Goal: Transaction & Acquisition: Purchase product/service

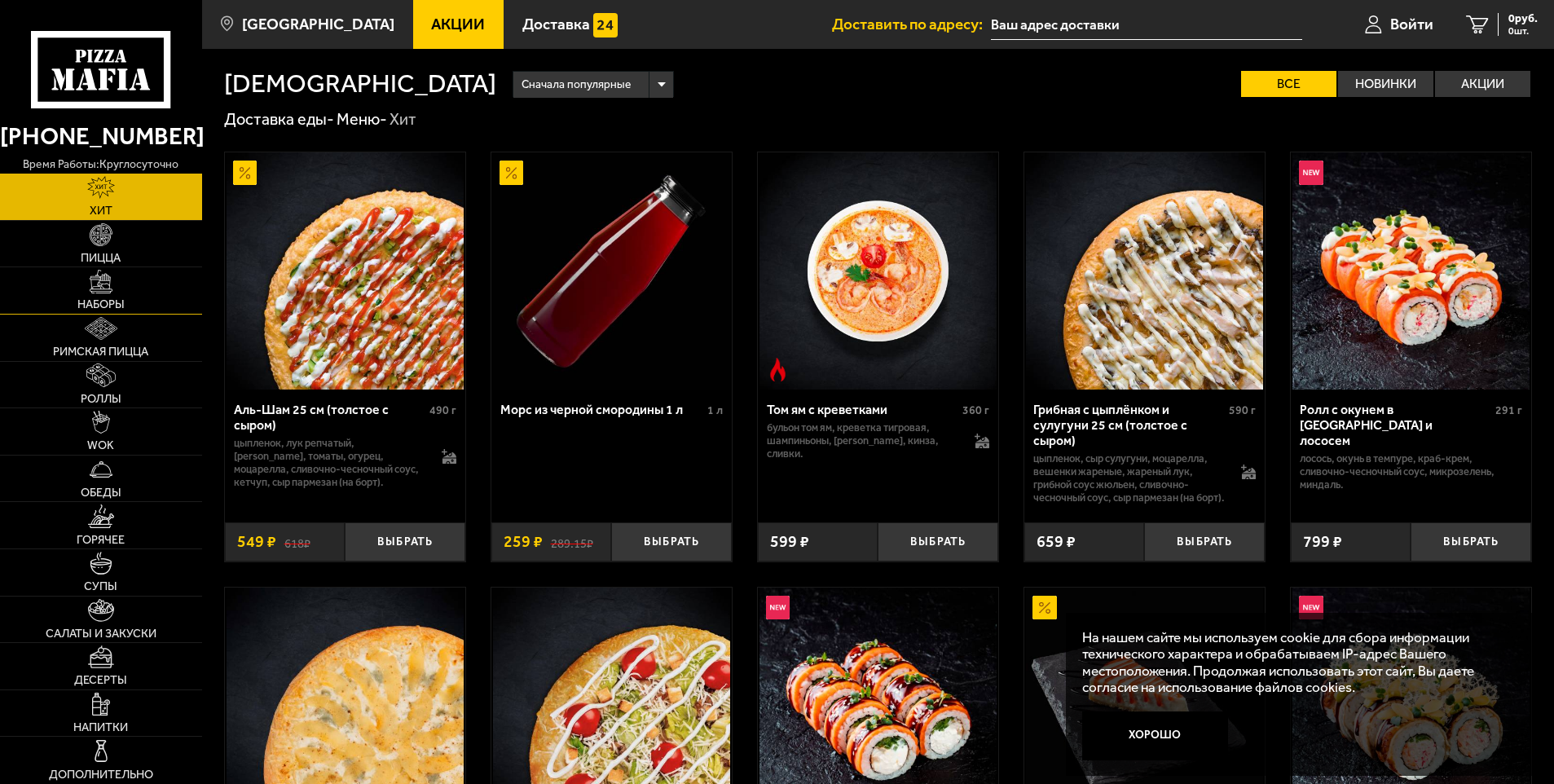
click at [100, 296] on link "Наборы" at bounding box center [101, 290] width 202 height 47
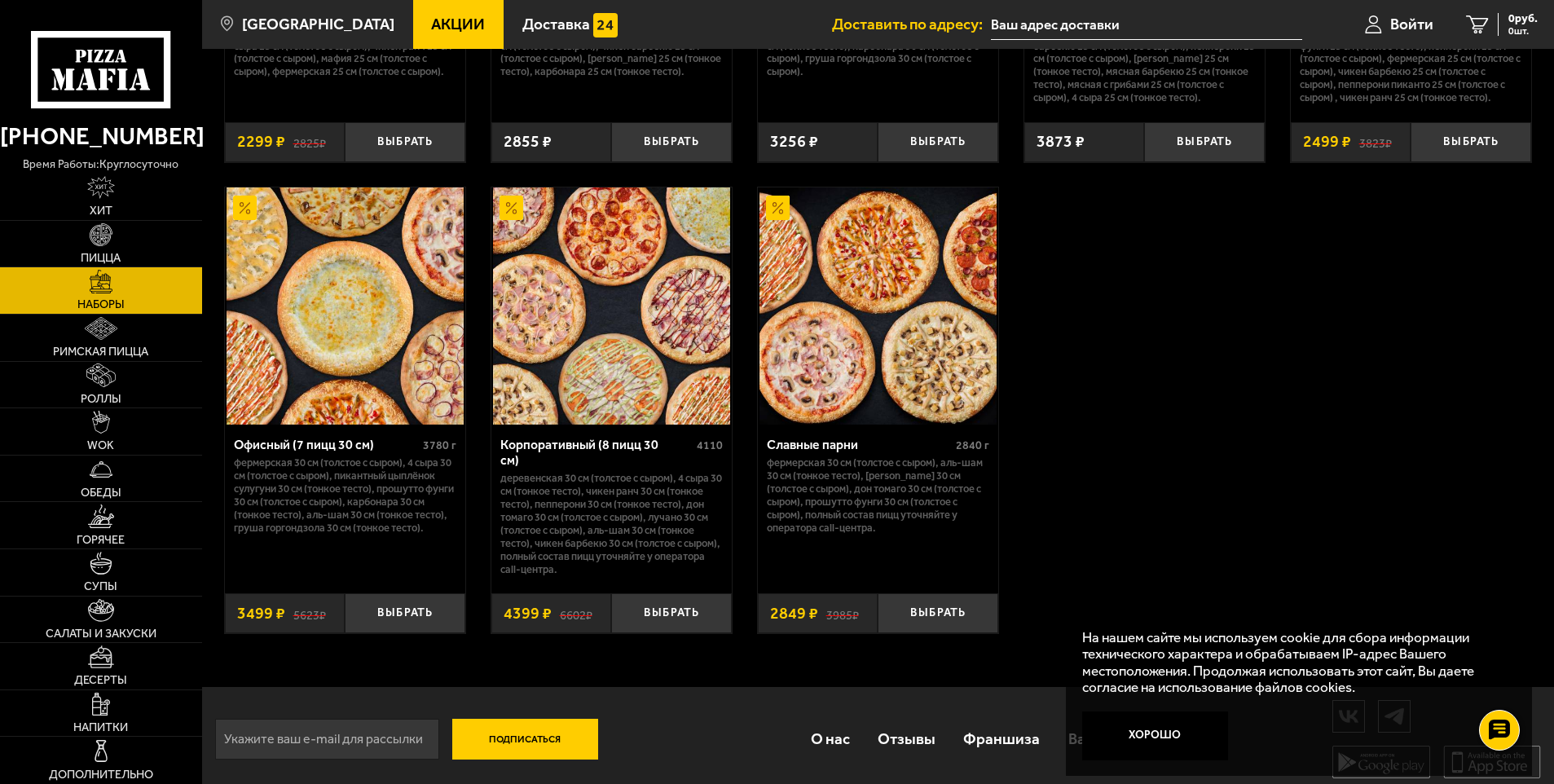
scroll to position [2467, 0]
click at [115, 378] on img at bounding box center [102, 375] width 30 height 23
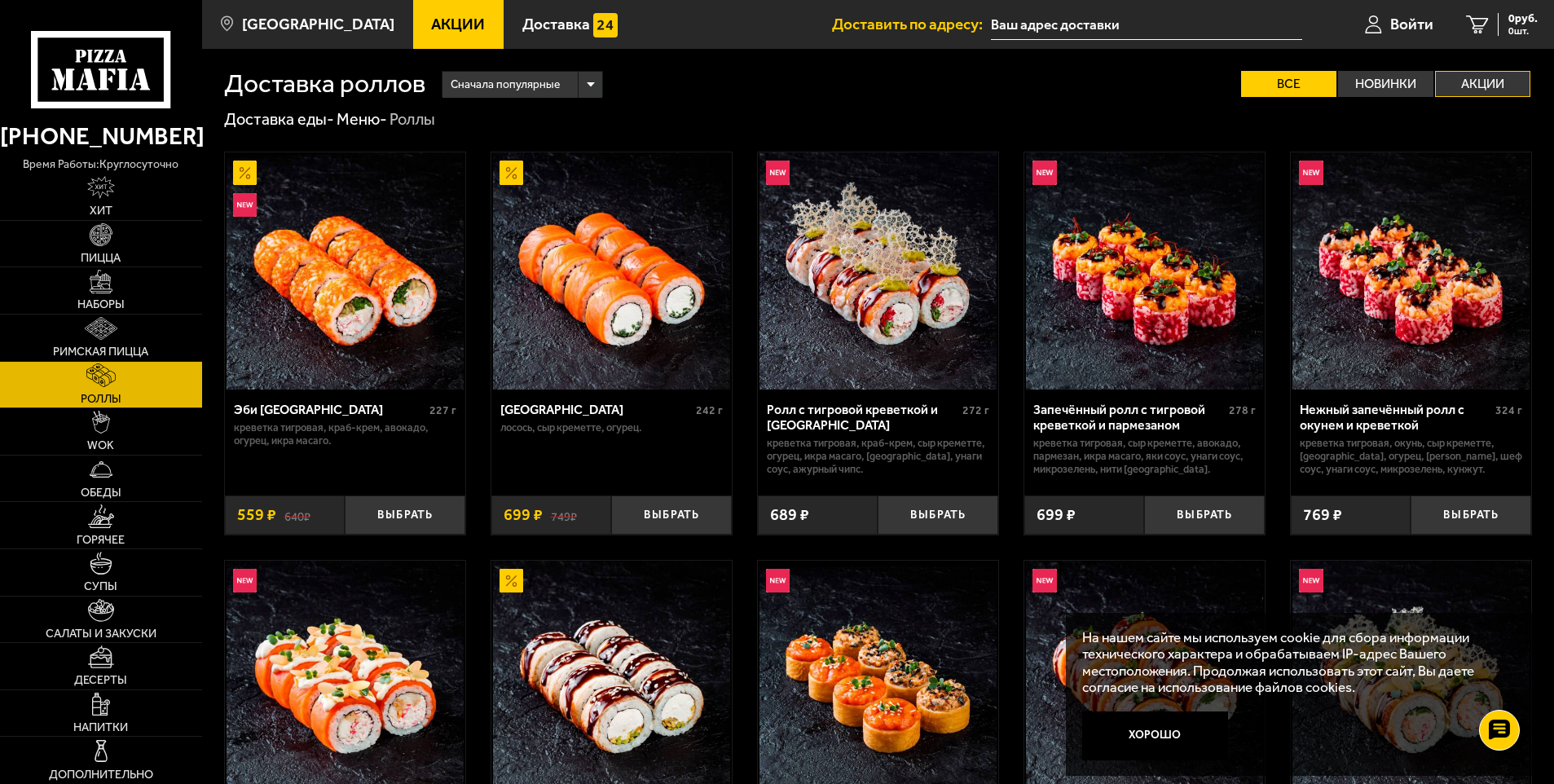
click at [1505, 84] on label "Акции" at bounding box center [1482, 84] width 95 height 26
click at [0, 0] on input "Акции" at bounding box center [0, 0] width 0 height 0
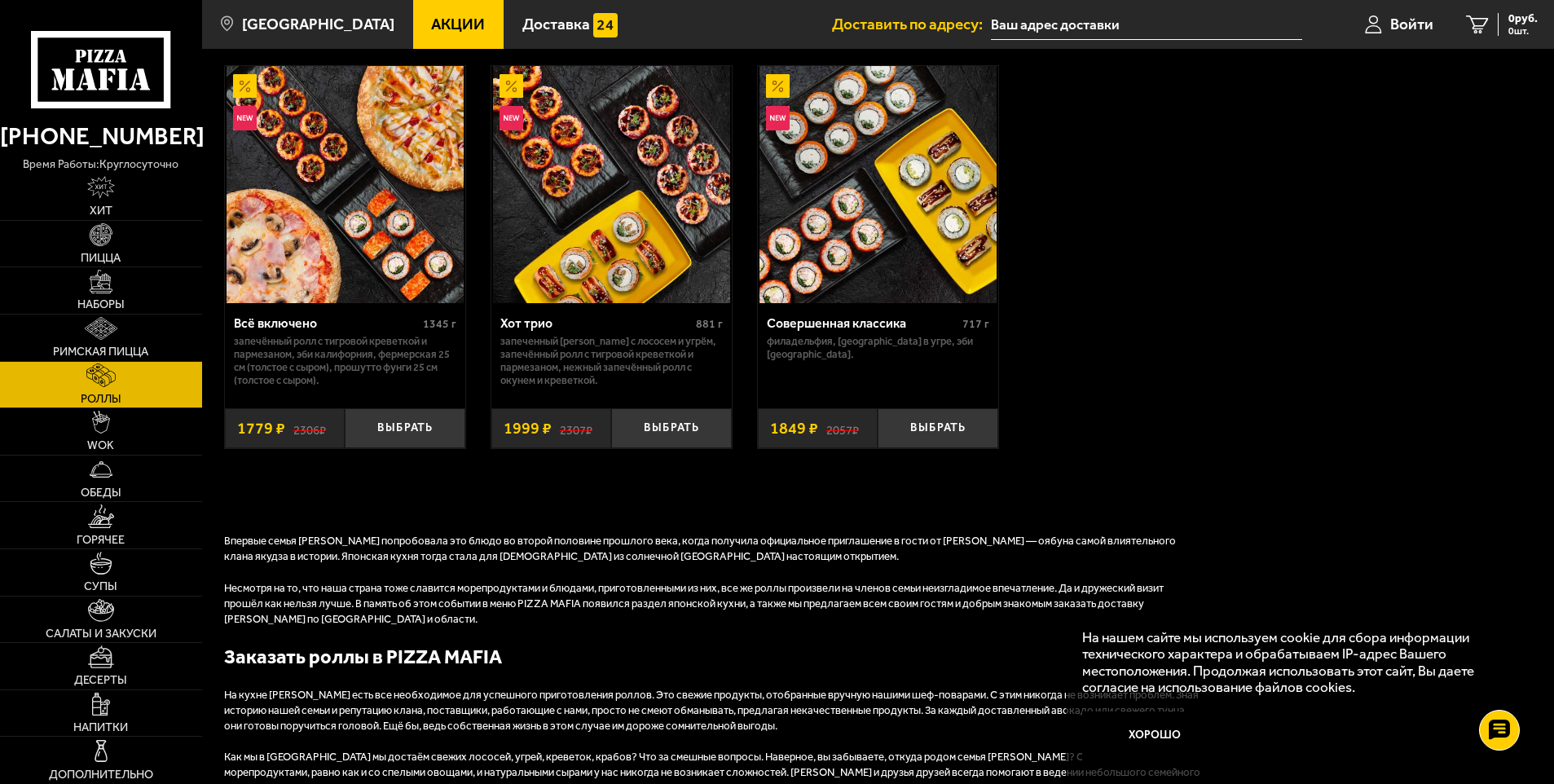
scroll to position [489, 0]
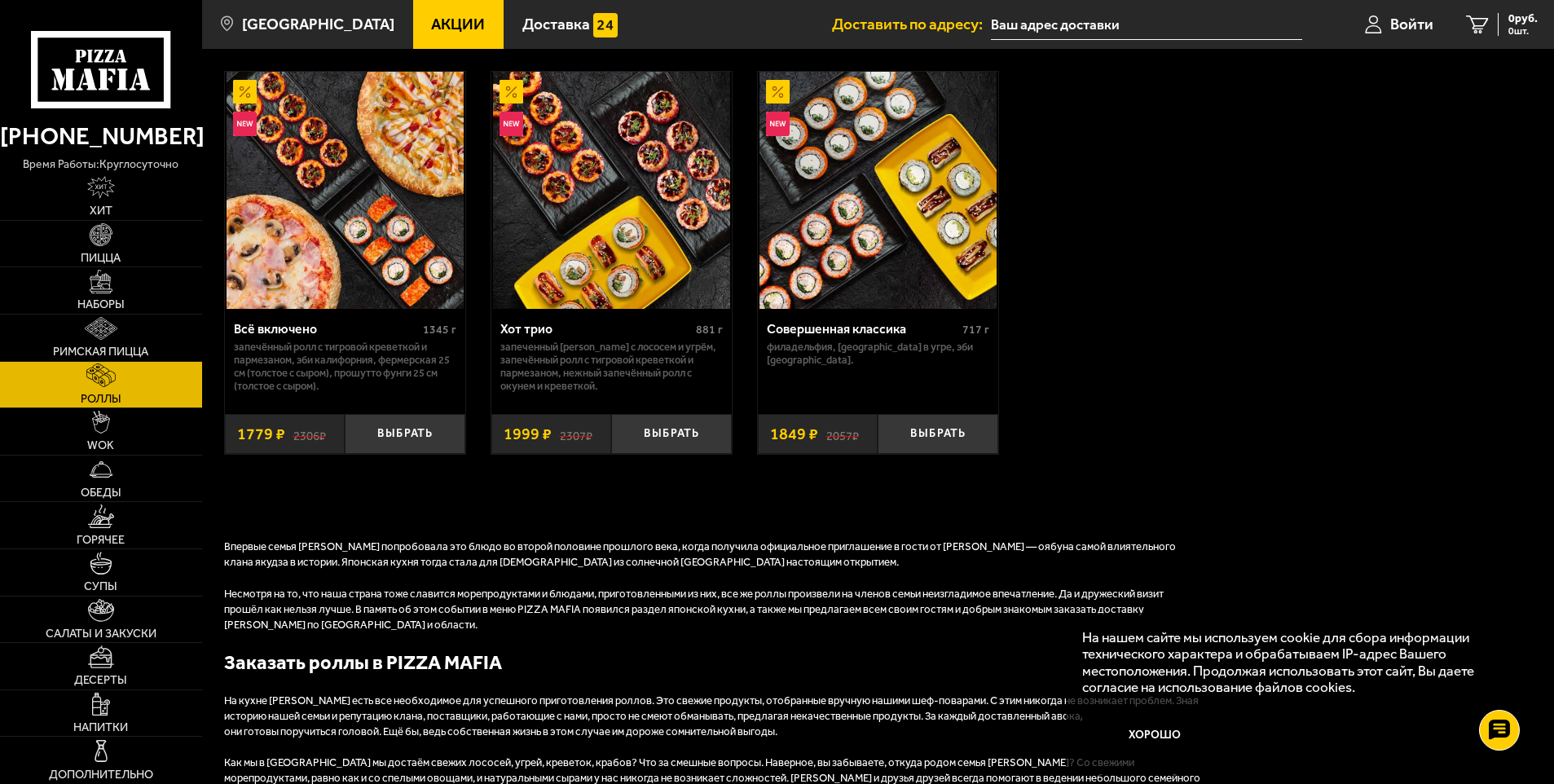
click at [872, 241] on img at bounding box center [878, 190] width 238 height 237
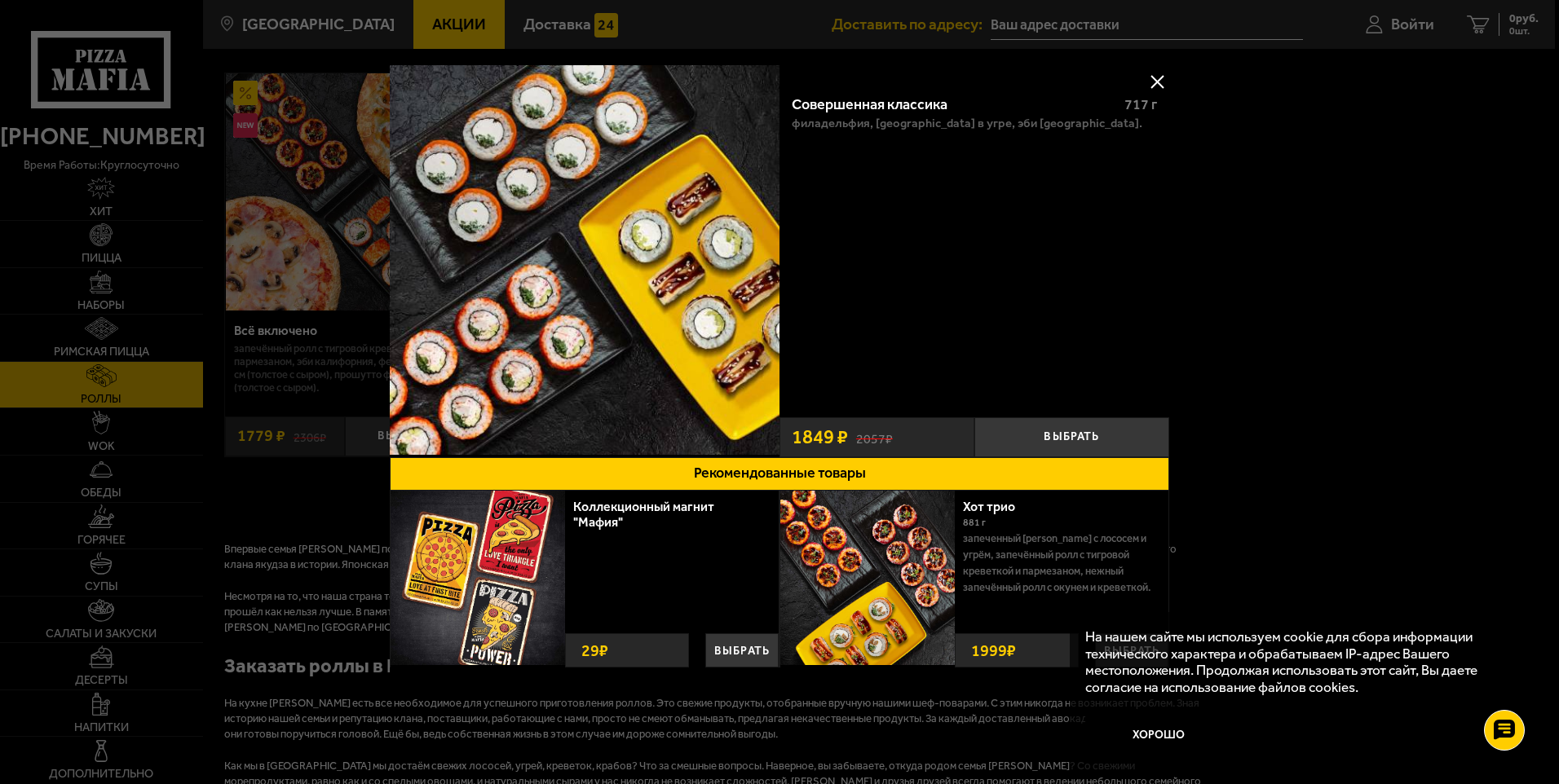
click at [1154, 82] on button at bounding box center [1157, 81] width 25 height 25
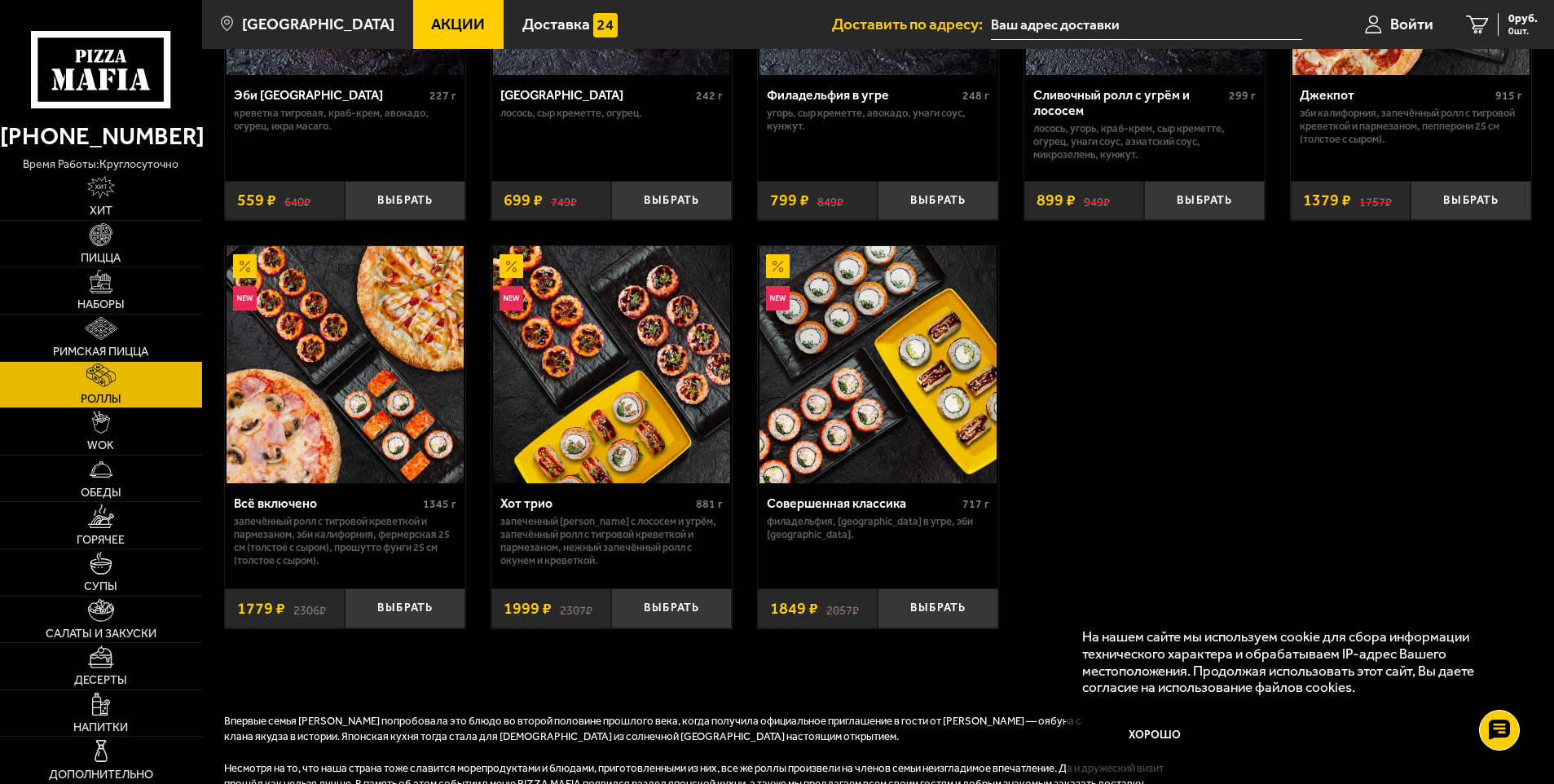
scroll to position [326, 0]
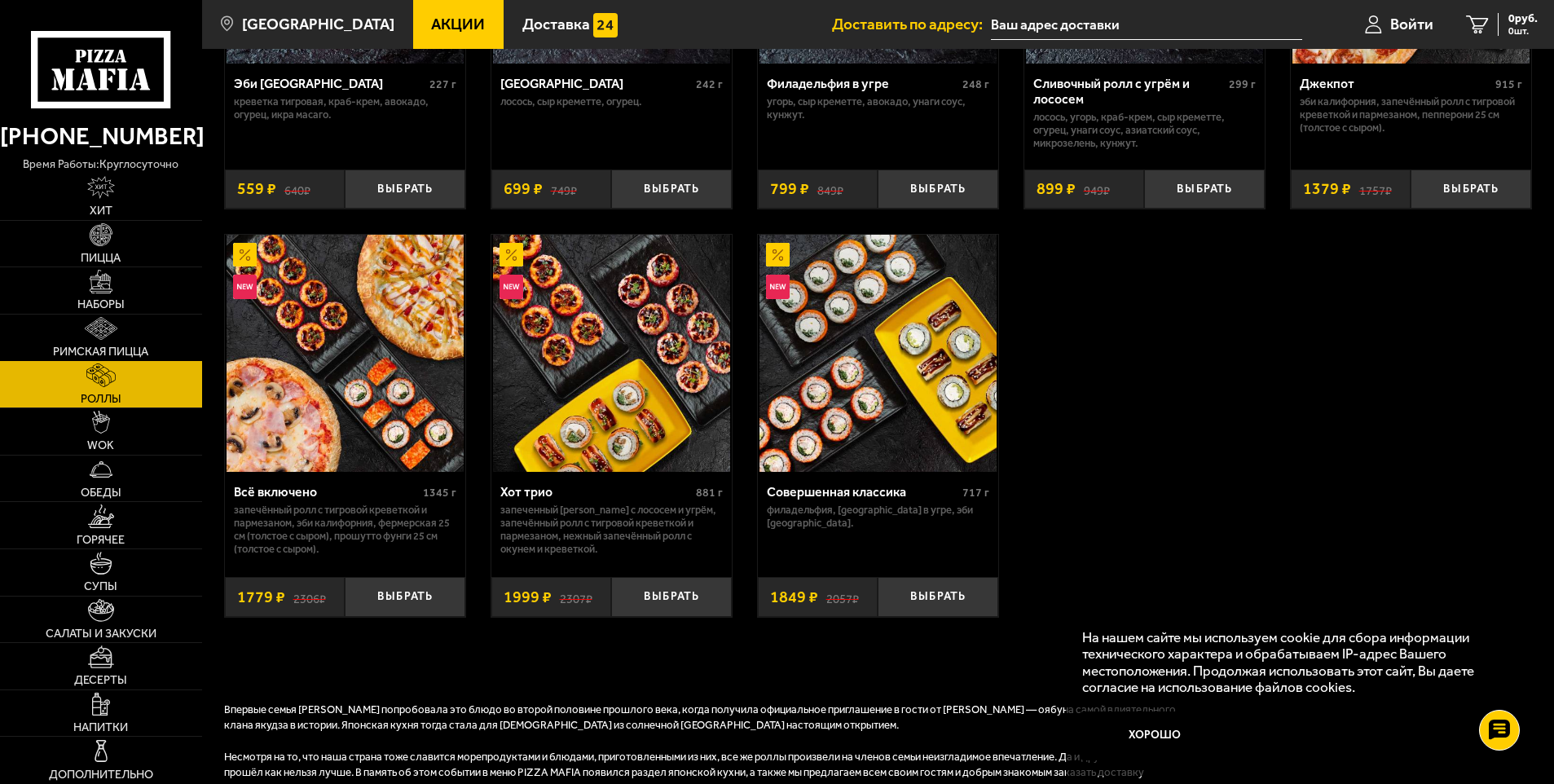
click at [87, 343] on link "Римская пицца" at bounding box center [101, 337] width 202 height 47
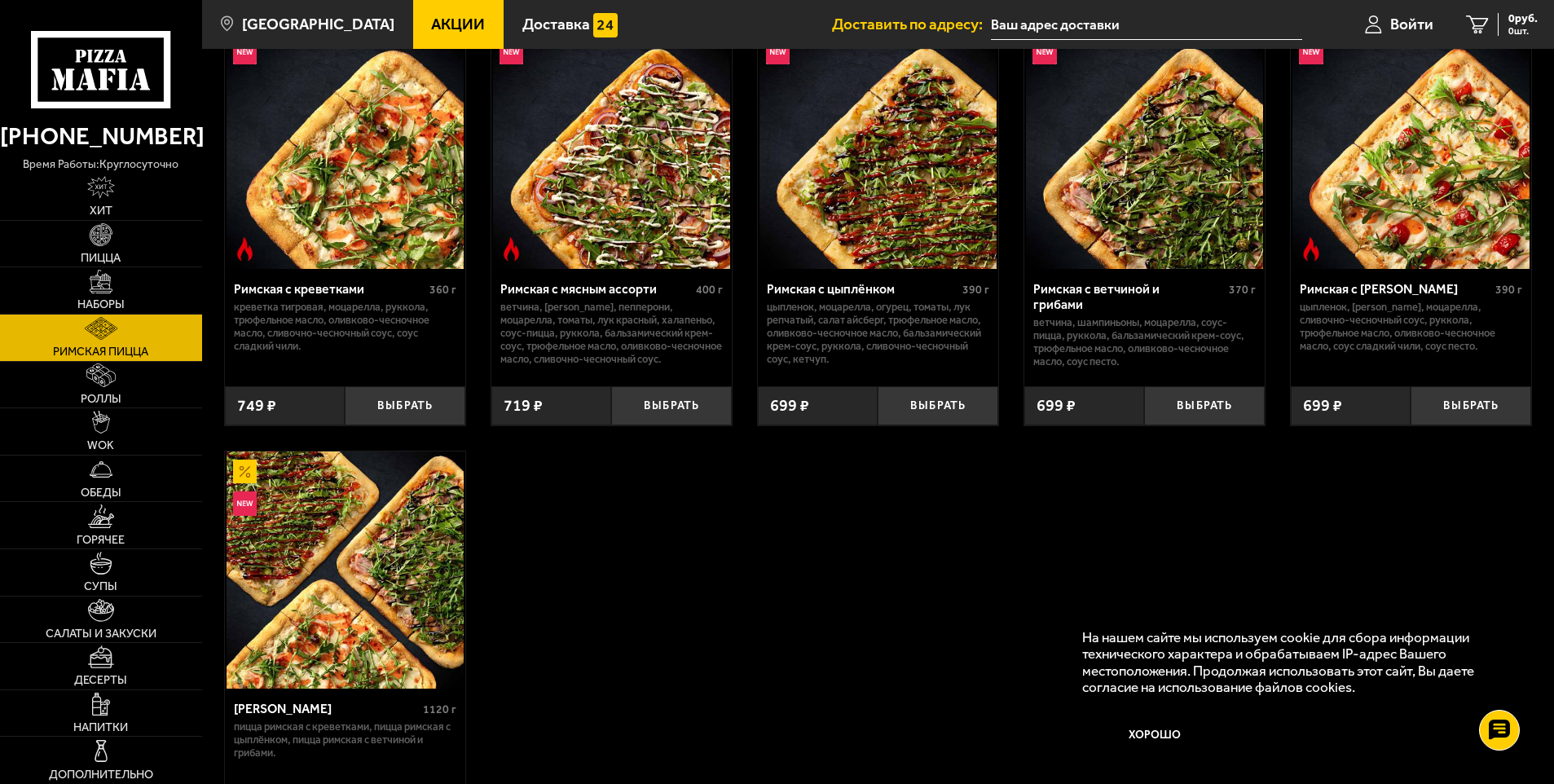
scroll to position [332, 0]
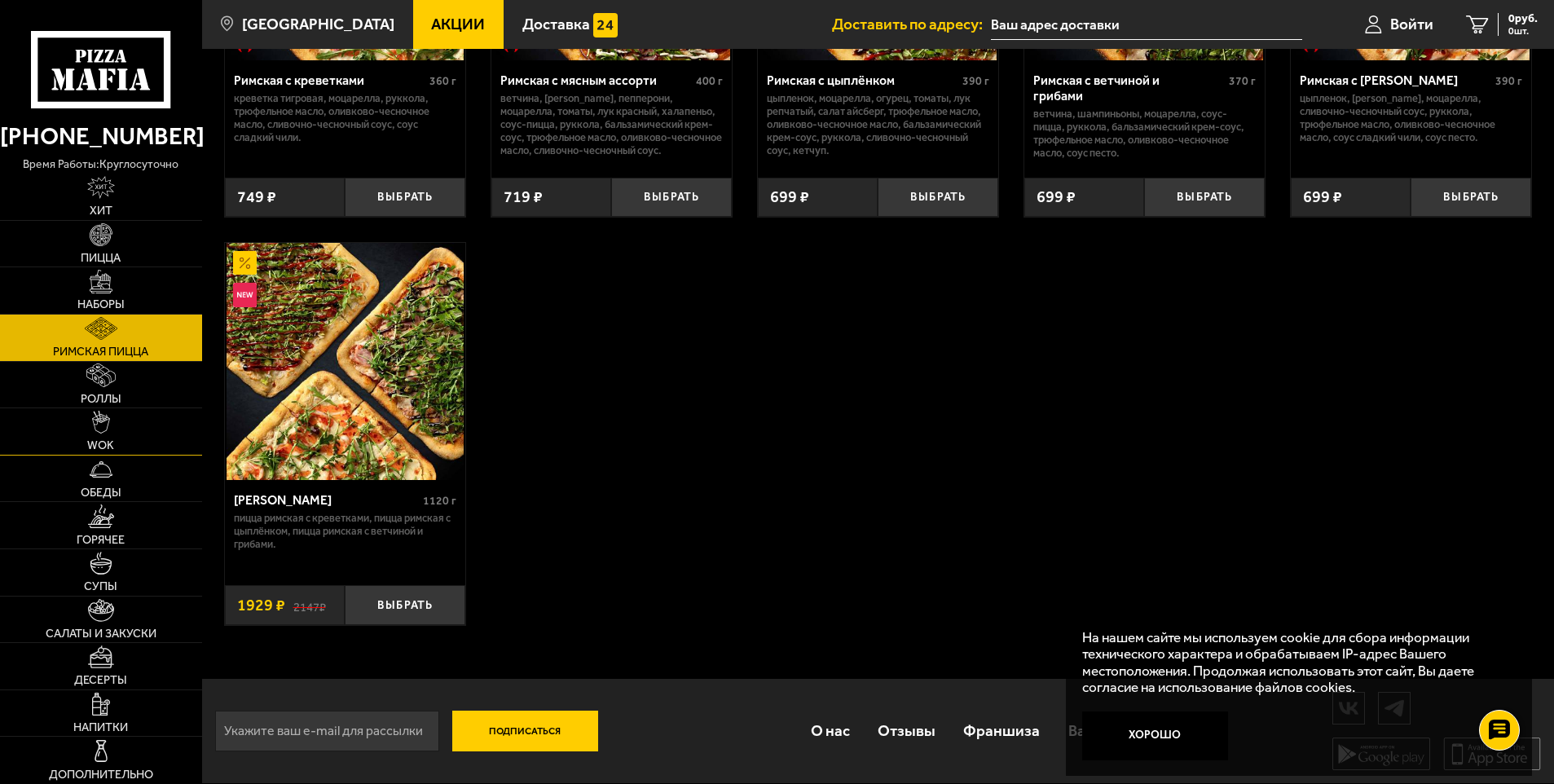
click at [103, 427] on img at bounding box center [101, 422] width 18 height 23
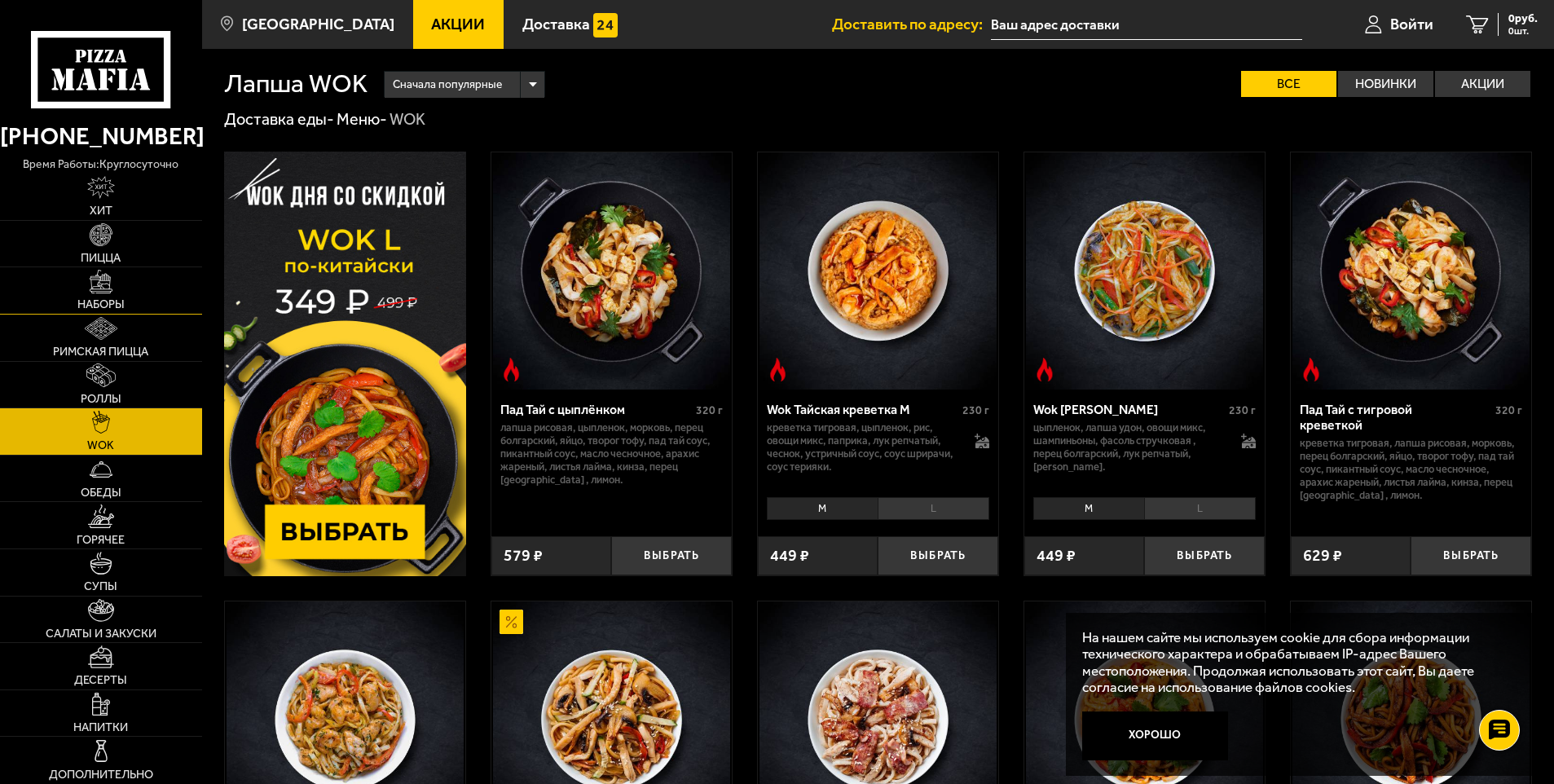
click at [117, 301] on span "Наборы" at bounding box center [102, 305] width 48 height 11
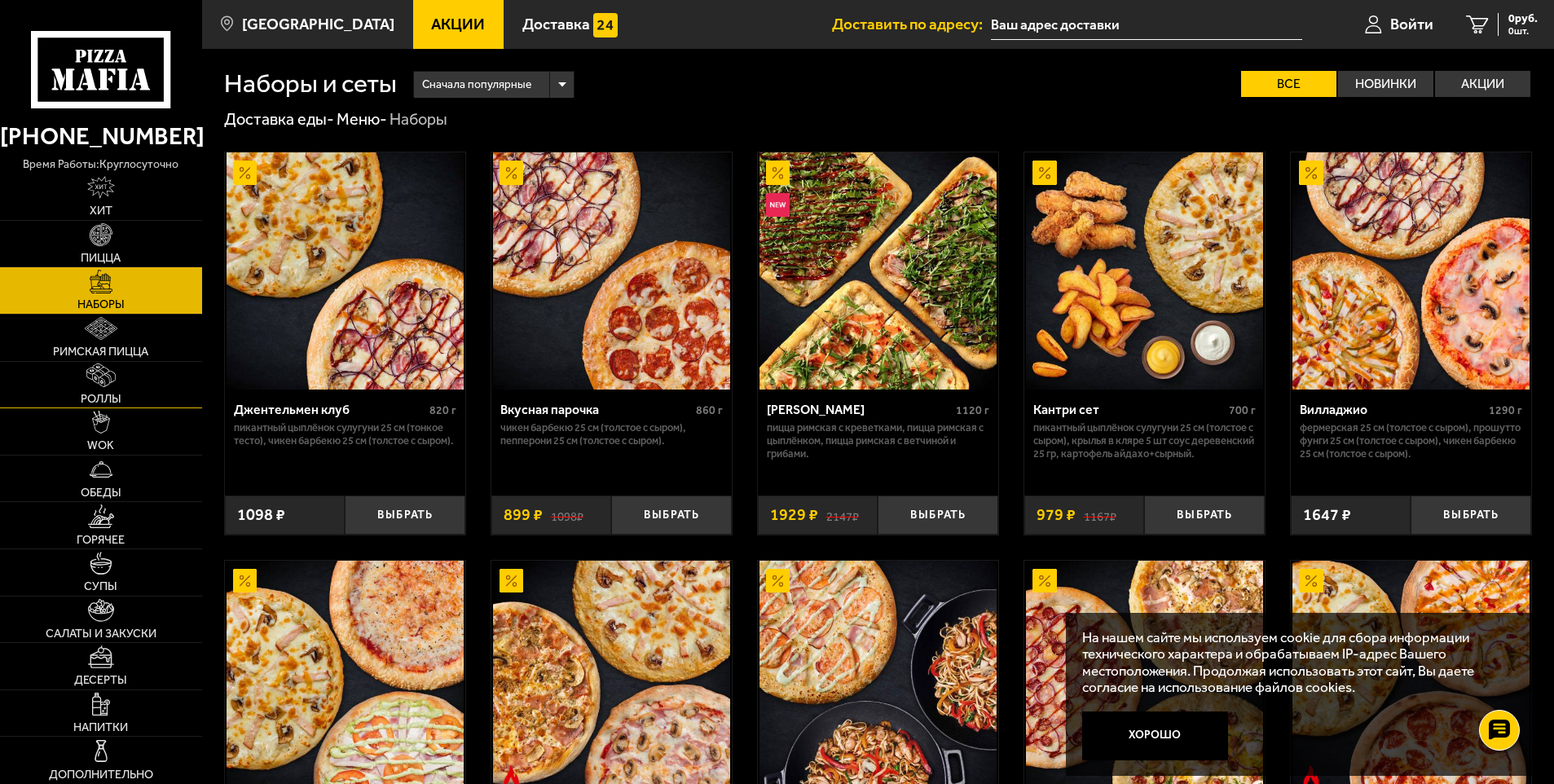
click at [108, 379] on img at bounding box center [102, 375] width 30 height 23
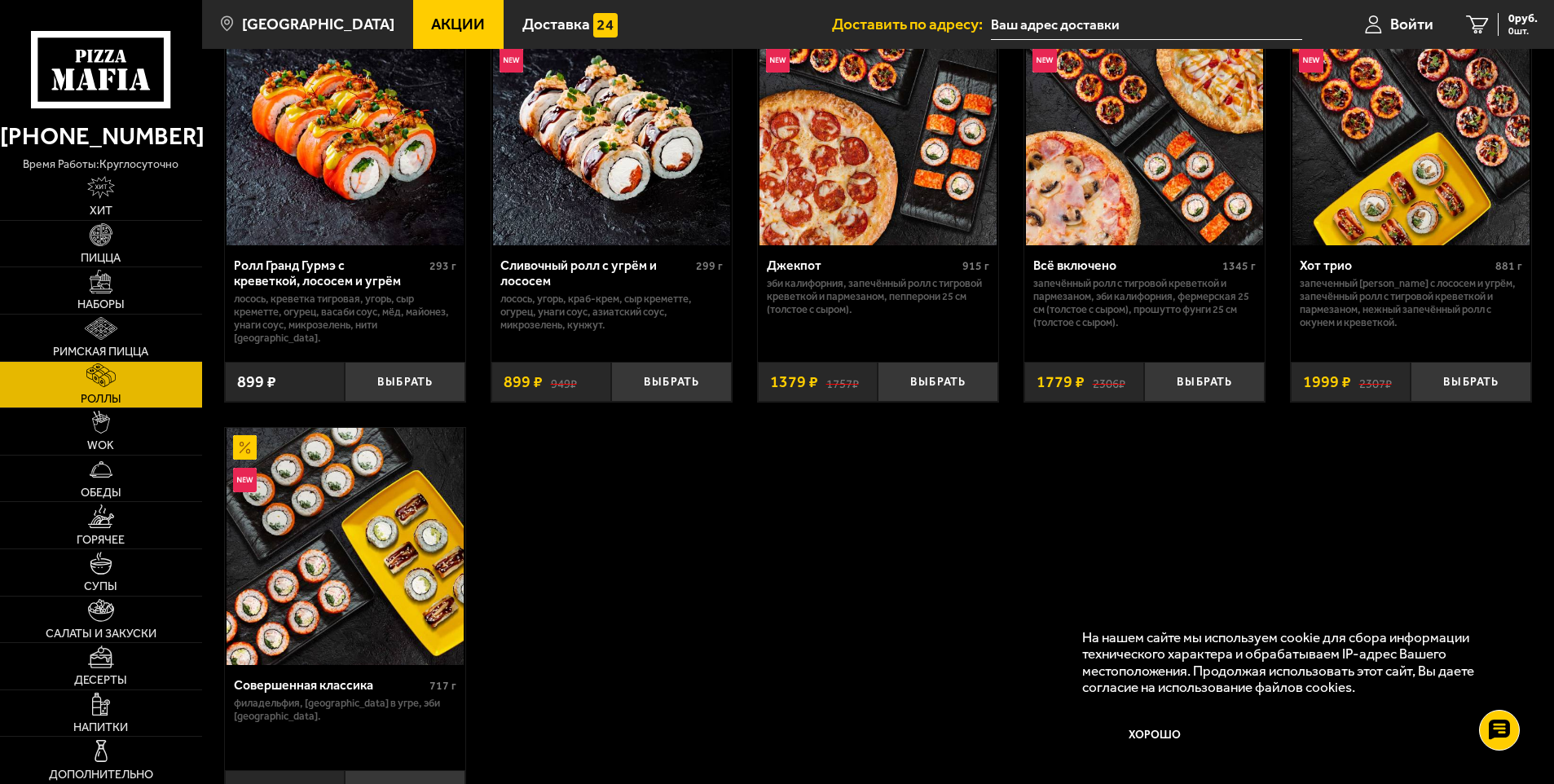
scroll to position [1141, 0]
